Goal: Navigation & Orientation: Find specific page/section

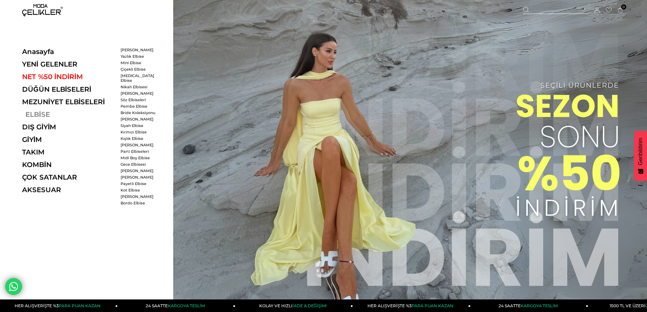
click at [35, 112] on link "ELBİSE" at bounding box center [68, 114] width 93 height 8
click at [42, 113] on link "ELBİSE" at bounding box center [68, 114] width 93 height 8
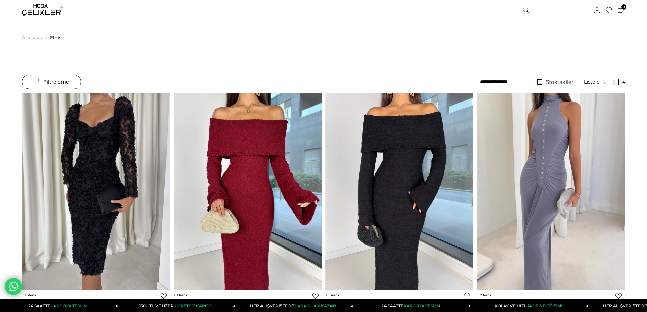
click at [41, 36] on span "Anasayfa" at bounding box center [33, 37] width 22 height 35
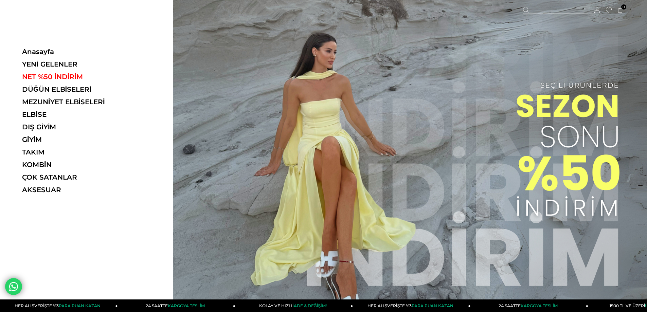
click at [38, 146] on ul "Anasayfa YENİ GELENLER NET %50 İNDİRİM DÜĞÜN ELBİSELERİ MEZUNİYET ELBİSELERİ EL…" at bounding box center [68, 123] width 93 height 151
click at [37, 151] on link "TAKIM" at bounding box center [68, 152] width 93 height 8
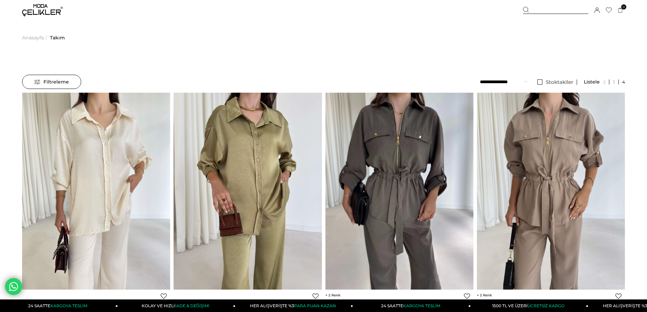
click at [36, 35] on span "Anasayfa" at bounding box center [33, 37] width 22 height 35
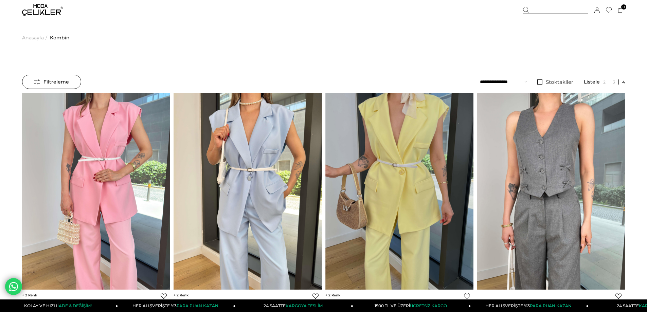
click at [33, 36] on span "Anasayfa" at bounding box center [33, 37] width 22 height 35
